Goal: Information Seeking & Learning: Learn about a topic

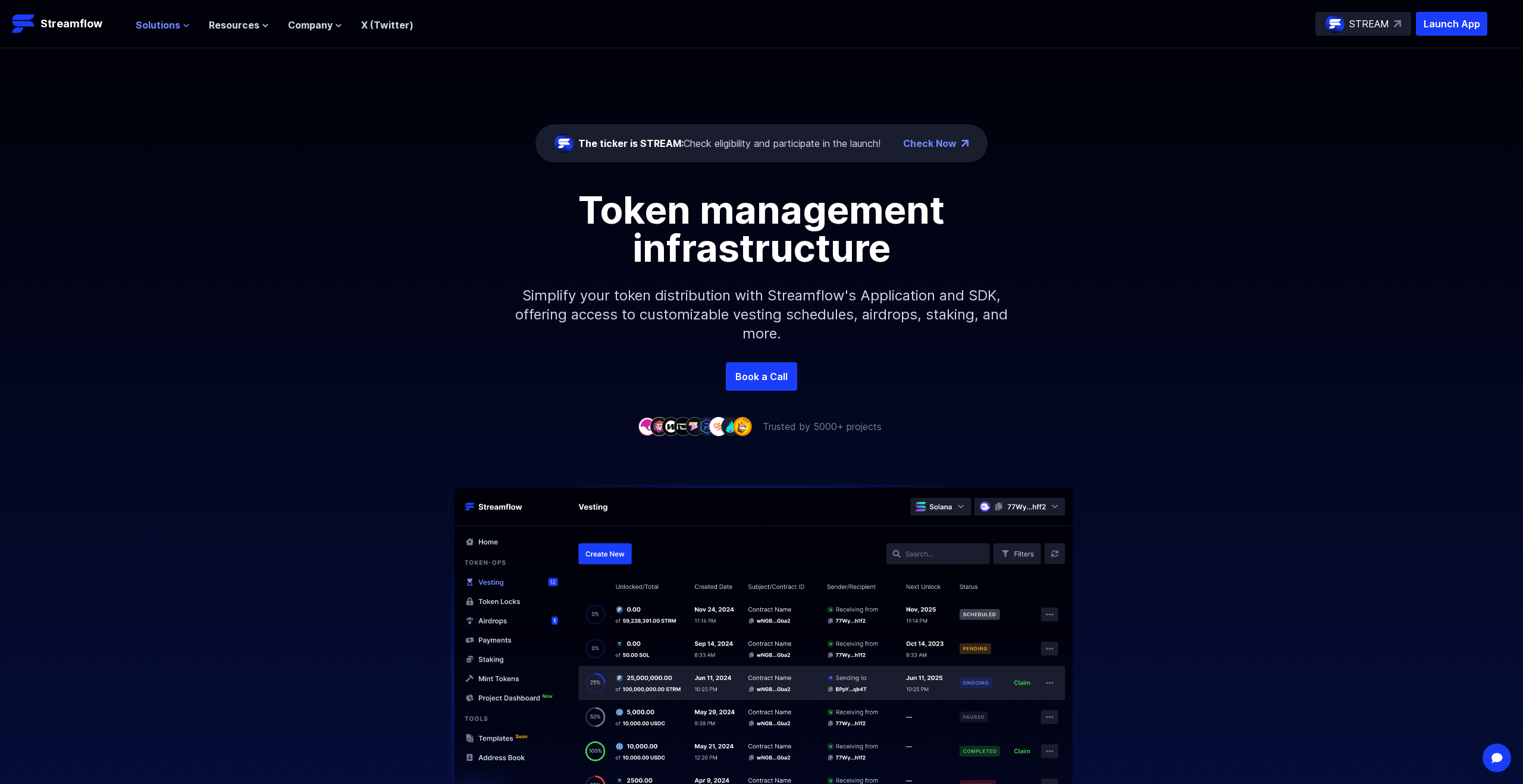
click at [164, 26] on span "Solutions" at bounding box center [158, 25] width 44 height 15
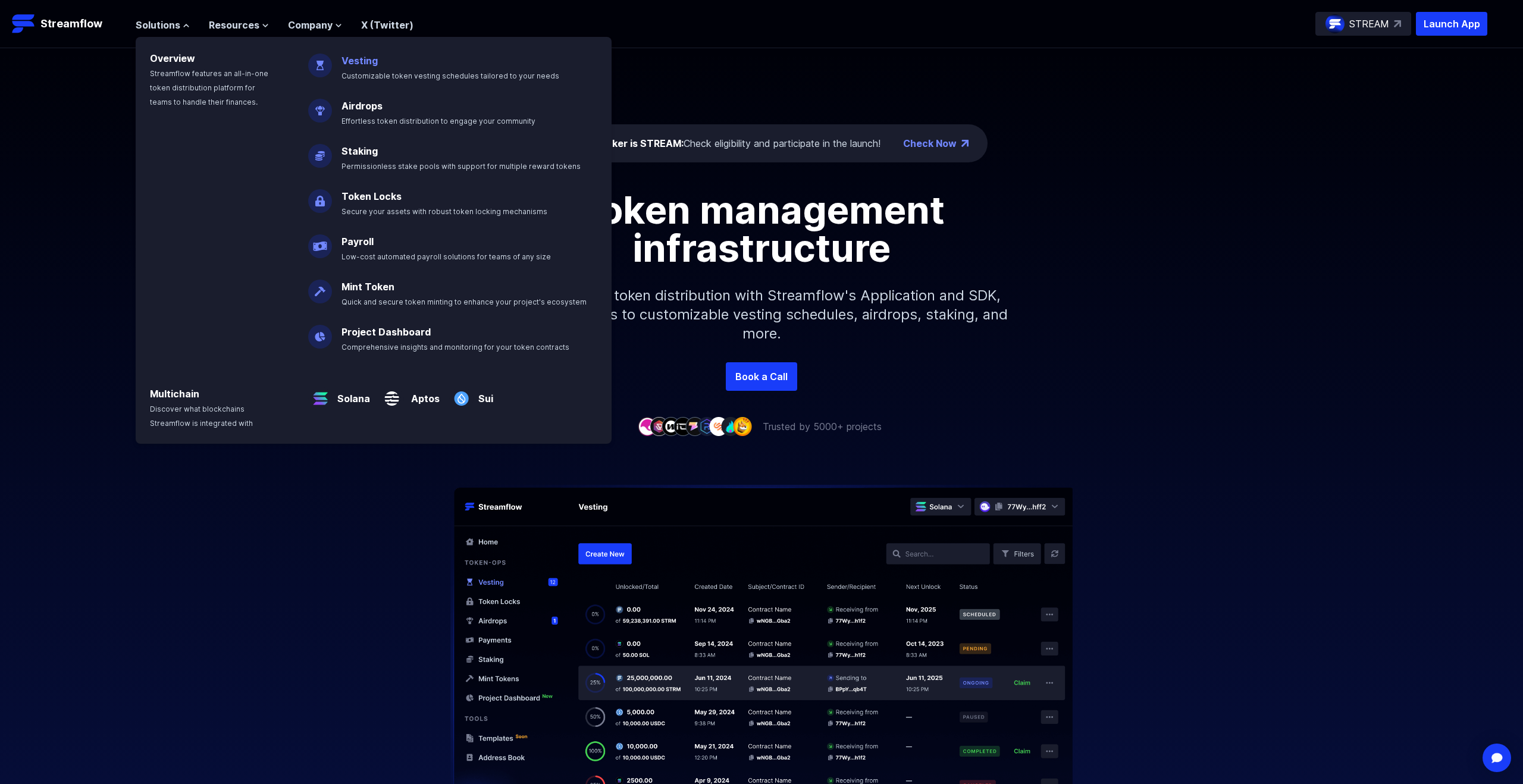
click at [364, 66] on p "Vesting Customizable token vesting schedules tailored to your needs" at bounding box center [459, 62] width 249 height 38
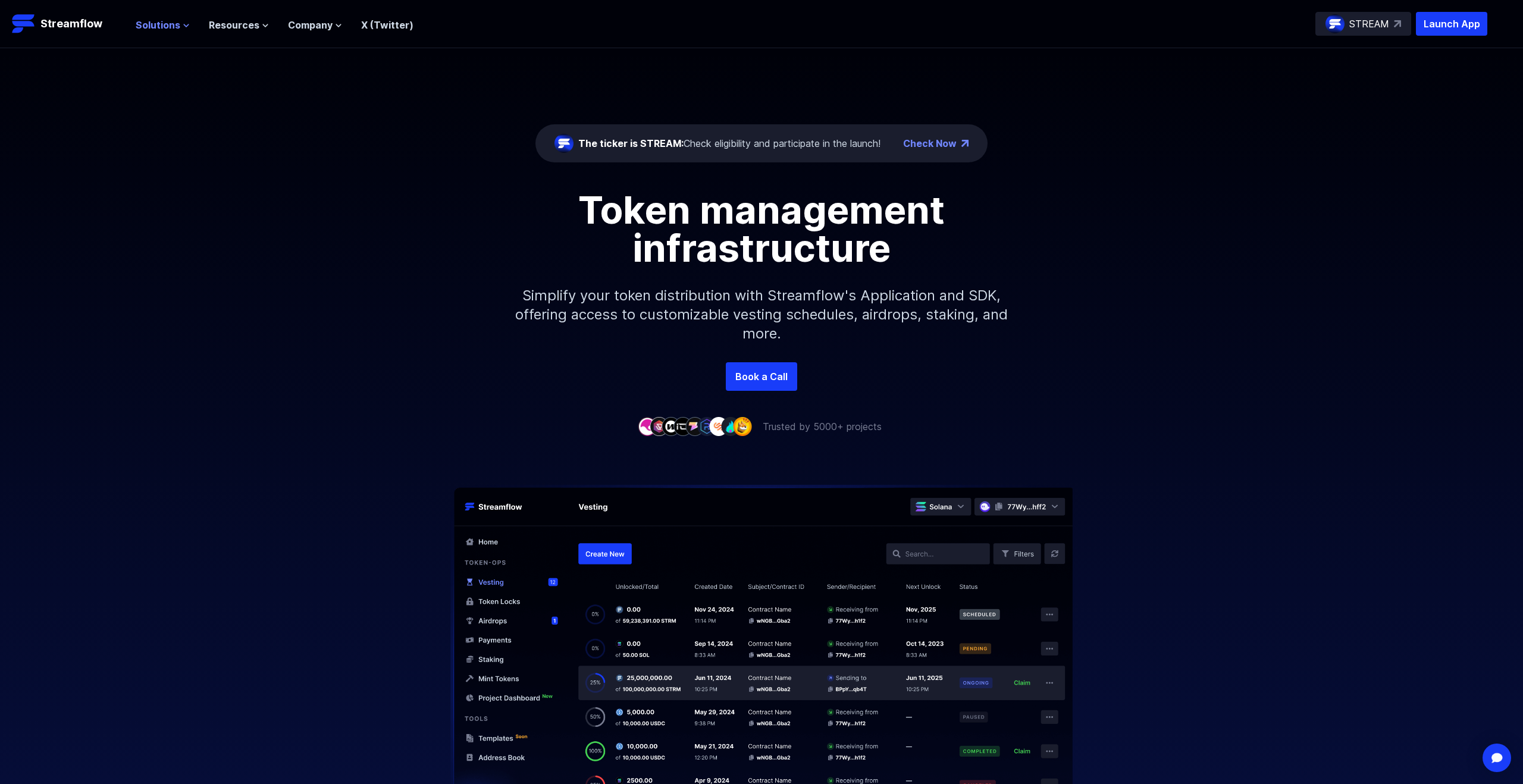
click at [167, 23] on span "Solutions" at bounding box center [158, 25] width 44 height 15
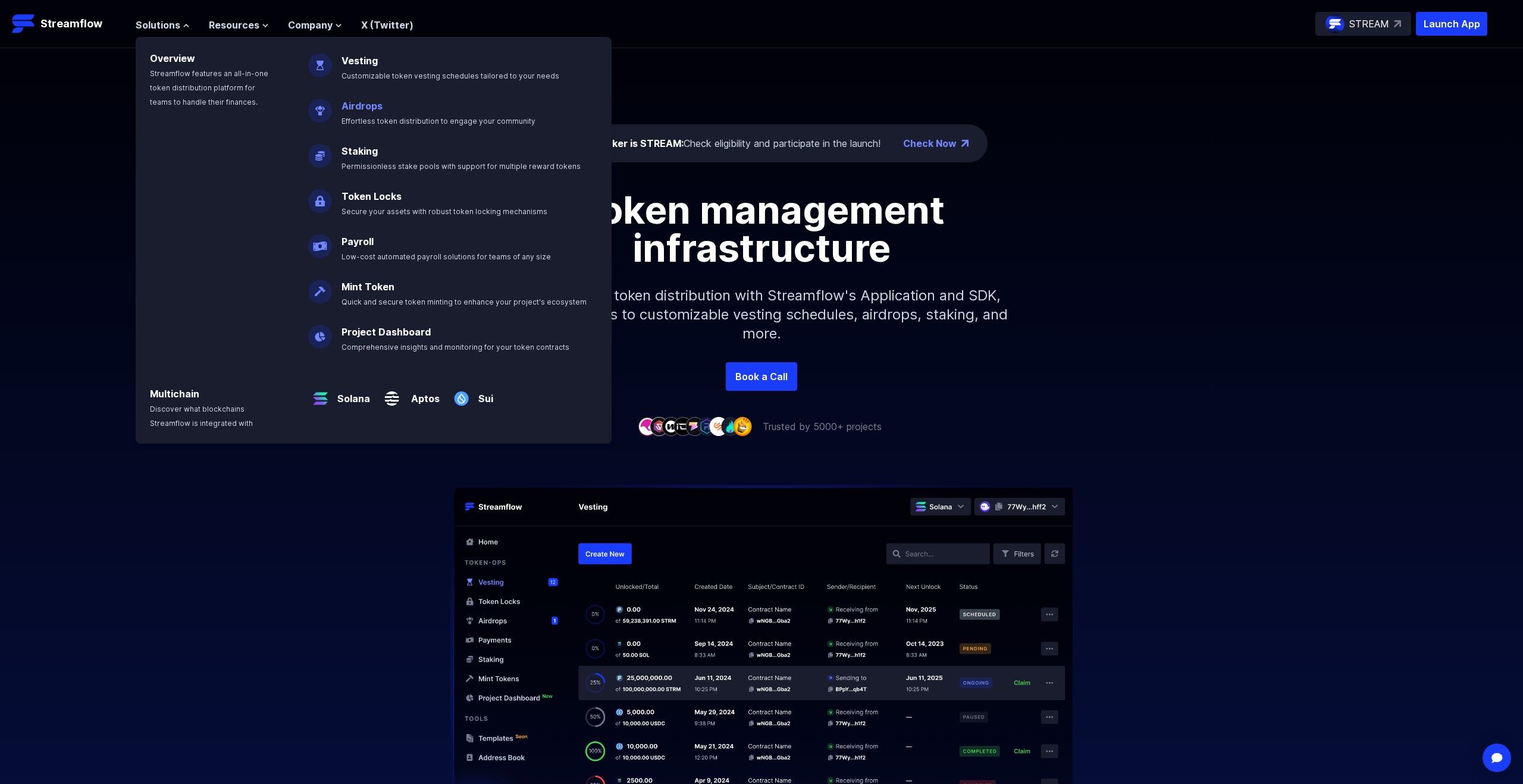
click at [359, 105] on link "Airdrops" at bounding box center [361, 106] width 41 height 12
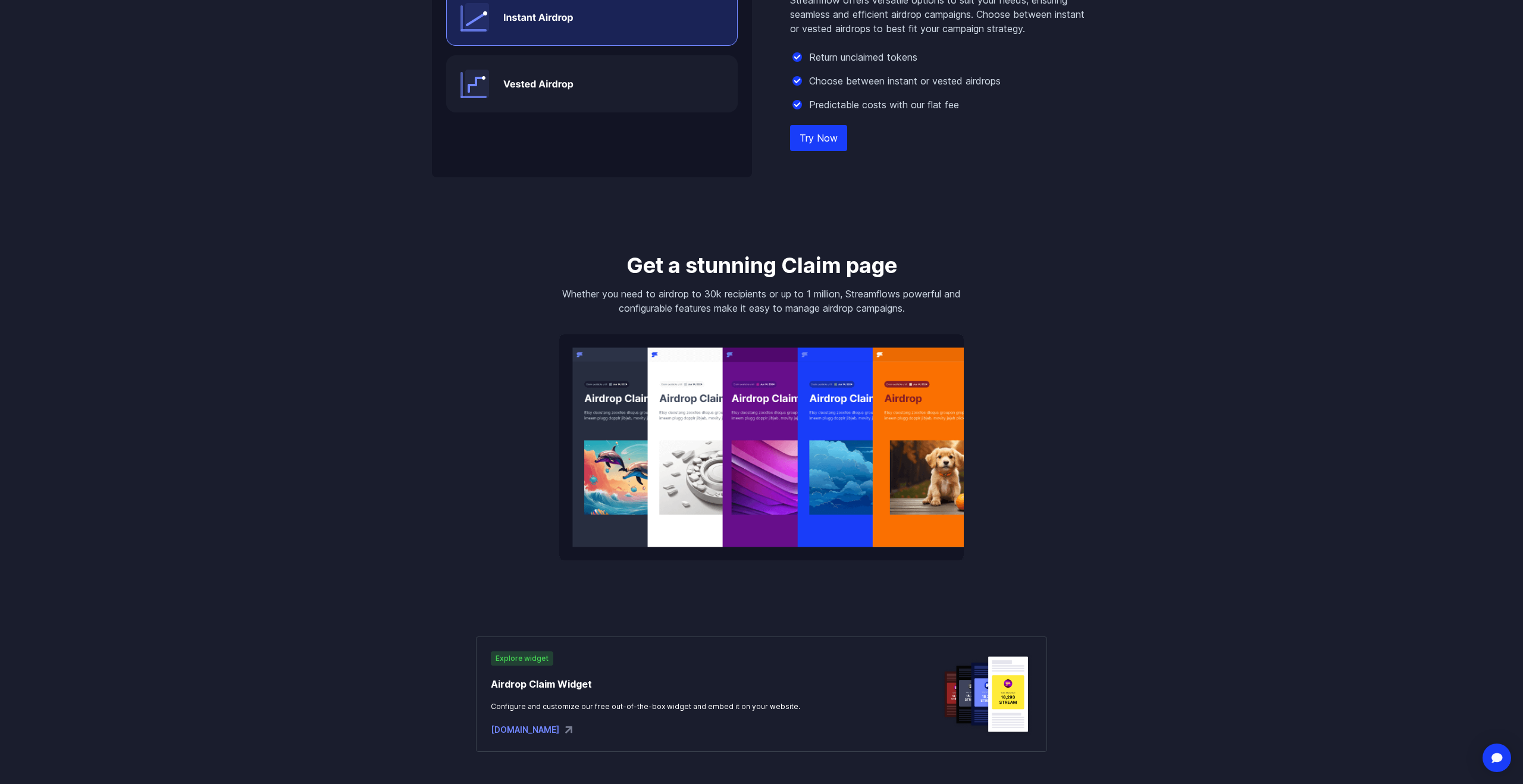
scroll to position [1323, 0]
